Goal: Check status: Check status

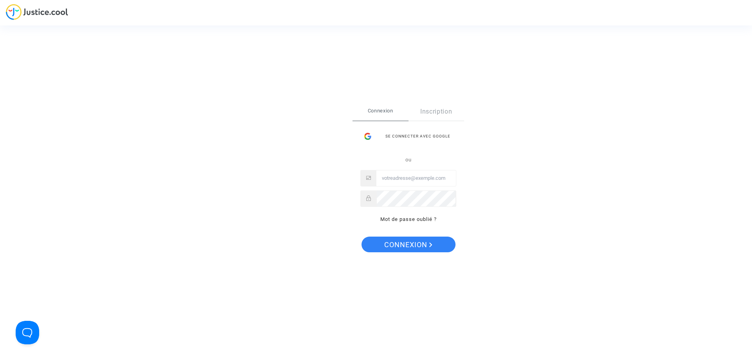
click at [407, 176] on input "Email" at bounding box center [416, 178] width 80 height 16
type input "imitxelena@reclamapormi.com"
click at [362, 237] on button "Connexion" at bounding box center [409, 245] width 94 height 16
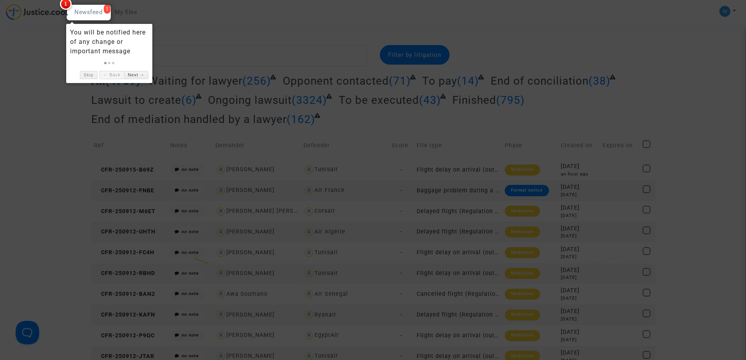
click at [82, 174] on div at bounding box center [373, 180] width 746 height 360
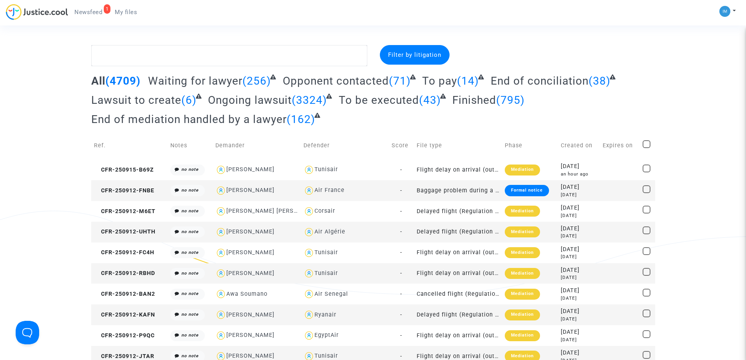
click at [82, 174] on div at bounding box center [373, 180] width 746 height 360
click at [461, 82] on span "(14)" at bounding box center [468, 80] width 22 height 13
click at [451, 82] on span "To pay" at bounding box center [439, 80] width 35 height 13
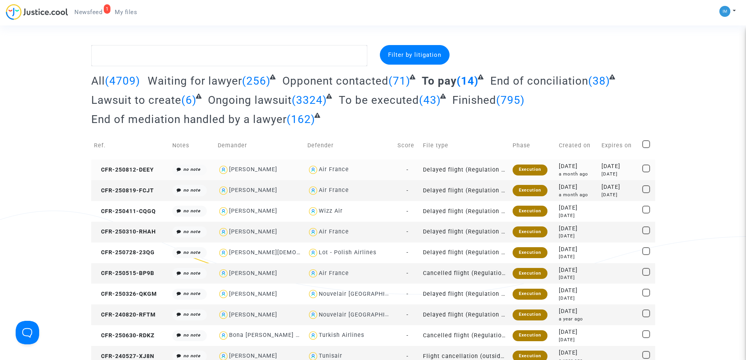
click at [534, 165] on div "Execution" at bounding box center [530, 170] width 35 height 11
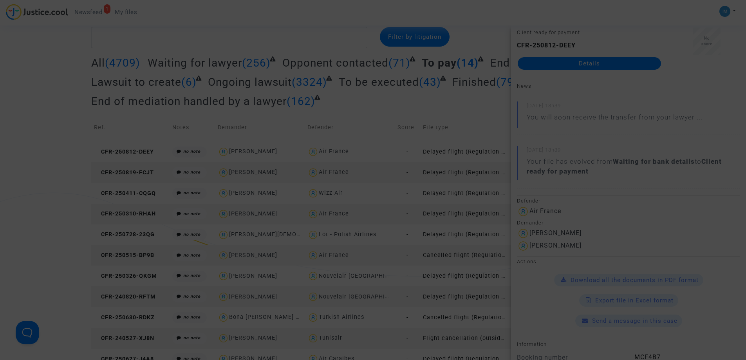
scroll to position [48, 0]
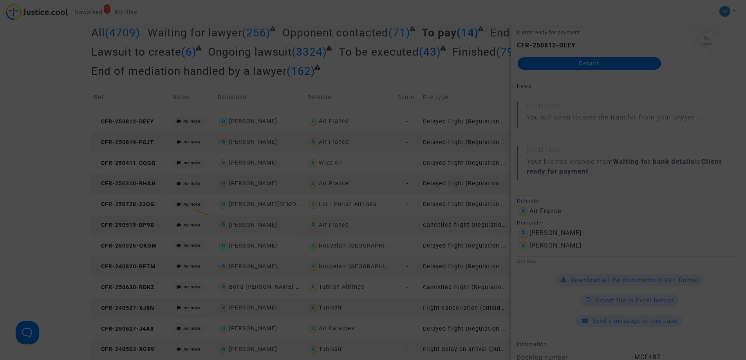
click at [479, 107] on div at bounding box center [373, 180] width 746 height 360
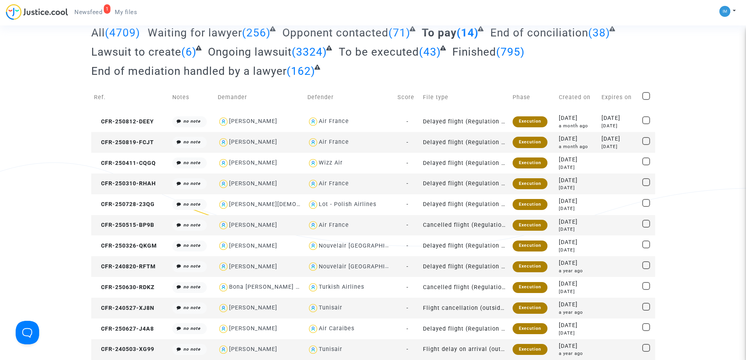
scroll to position [0, 0]
click at [496, 118] on td "Delayed flight (Regulation EC 261/2004)" at bounding box center [465, 121] width 90 height 21
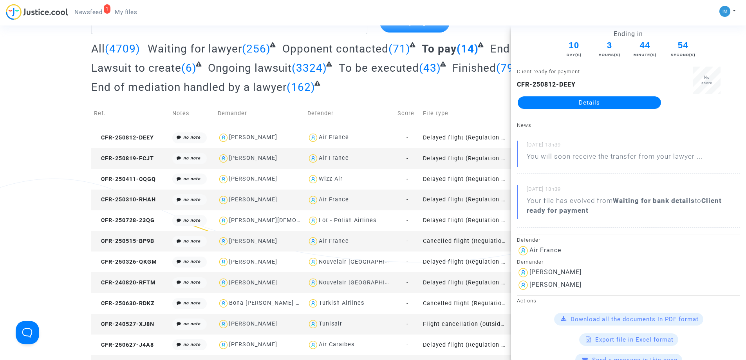
scroll to position [9, 0]
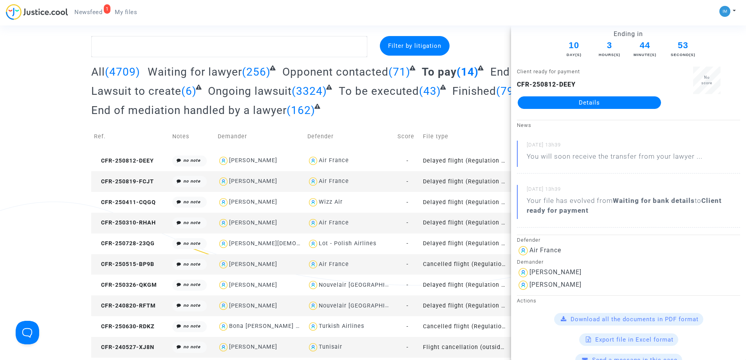
click at [478, 178] on td "Delayed flight (Regulation EC 261/2004)" at bounding box center [465, 181] width 90 height 21
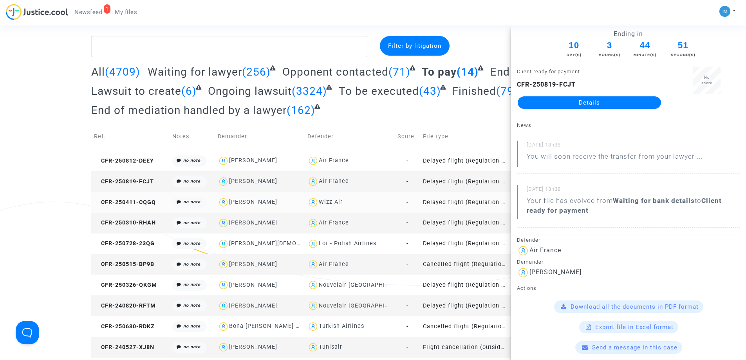
click at [473, 202] on td "Delayed flight (Regulation EC 261/2004)" at bounding box center [465, 202] width 90 height 21
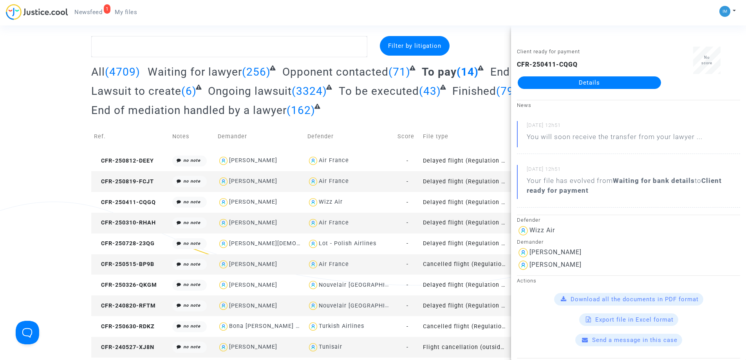
click at [473, 221] on td "Delayed flight (Regulation EC 261/2004)" at bounding box center [465, 223] width 90 height 21
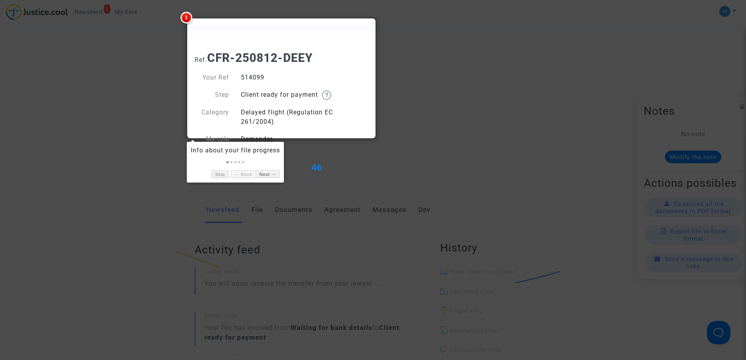
click at [354, 174] on div "Ending in 10 Day(s) 3 Hours(s) 44 Minute(s) 46 Second(s)" at bounding box center [281, 166] width 185 height 29
click at [482, 165] on div at bounding box center [373, 180] width 746 height 360
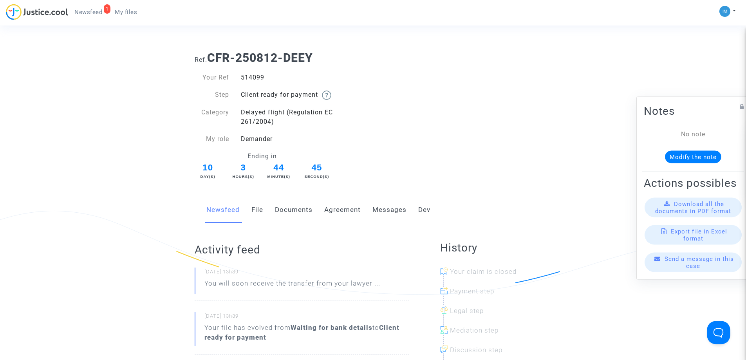
click at [482, 165] on div at bounding box center [373, 180] width 746 height 360
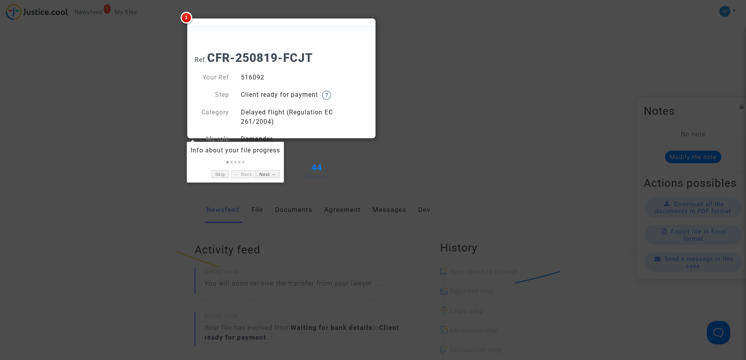
click at [468, 95] on div at bounding box center [373, 180] width 746 height 360
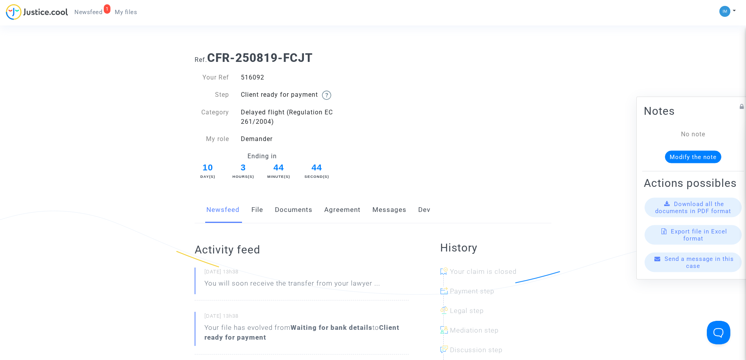
click at [468, 95] on div at bounding box center [373, 180] width 746 height 360
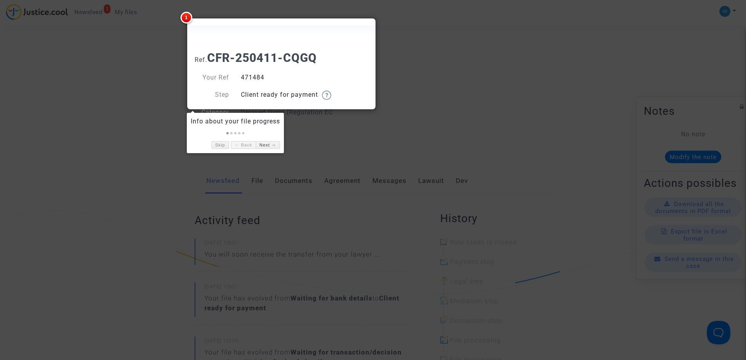
click at [460, 112] on div at bounding box center [373, 180] width 746 height 360
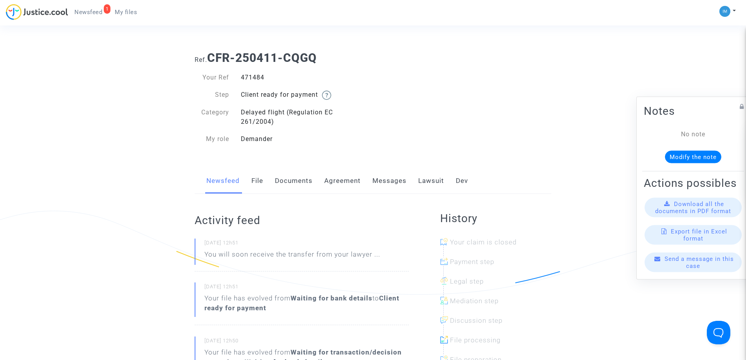
click at [432, 182] on link "Lawsuit" at bounding box center [431, 181] width 26 height 26
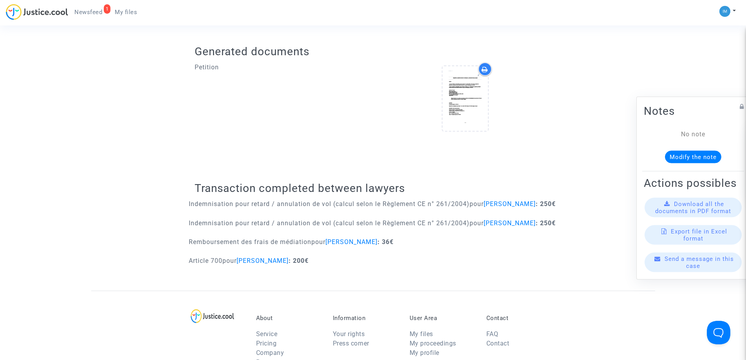
scroll to position [235, 0]
